Goal: Task Accomplishment & Management: Manage account settings

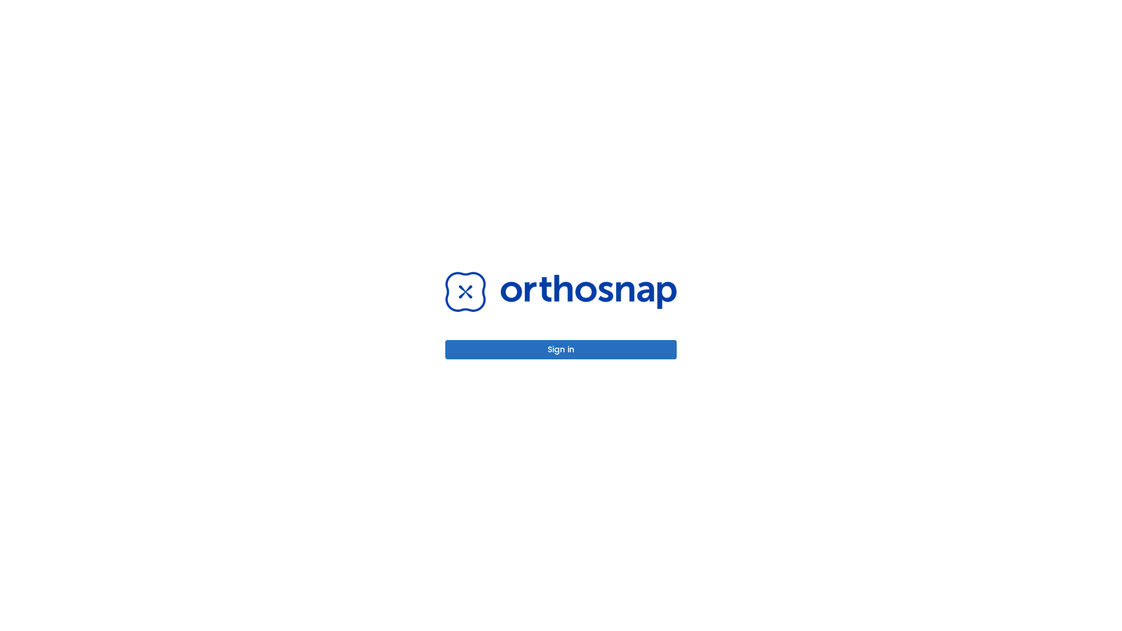
click at [561, 350] on button "Sign in" at bounding box center [561, 349] width 232 height 19
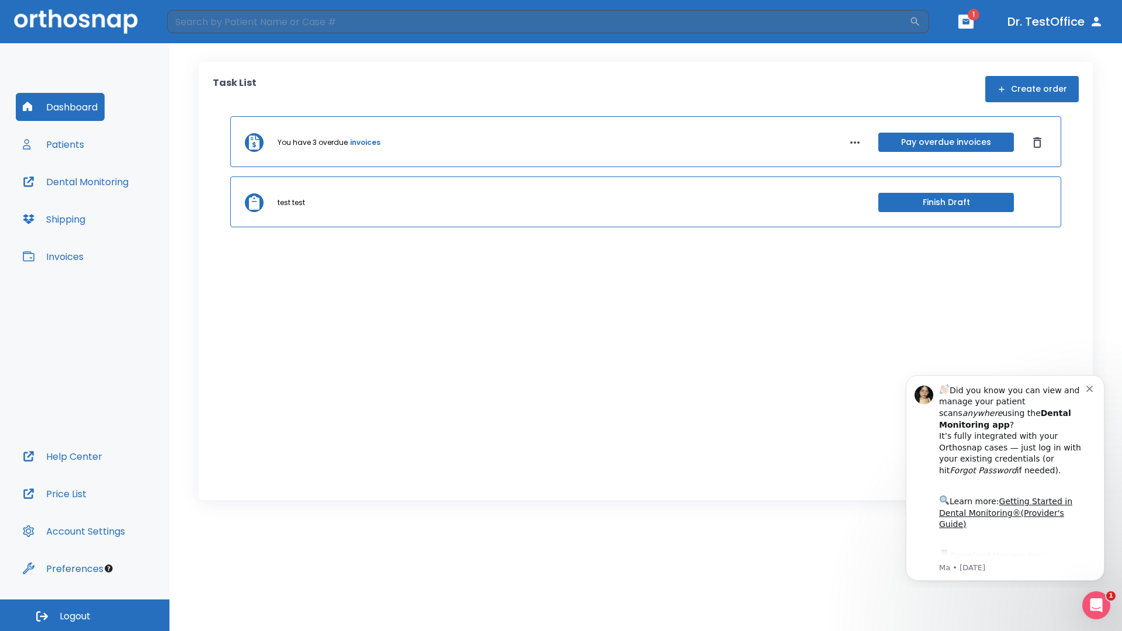
click at [85, 616] on span "Logout" at bounding box center [75, 616] width 31 height 13
